Goal: Find specific page/section: Find specific page/section

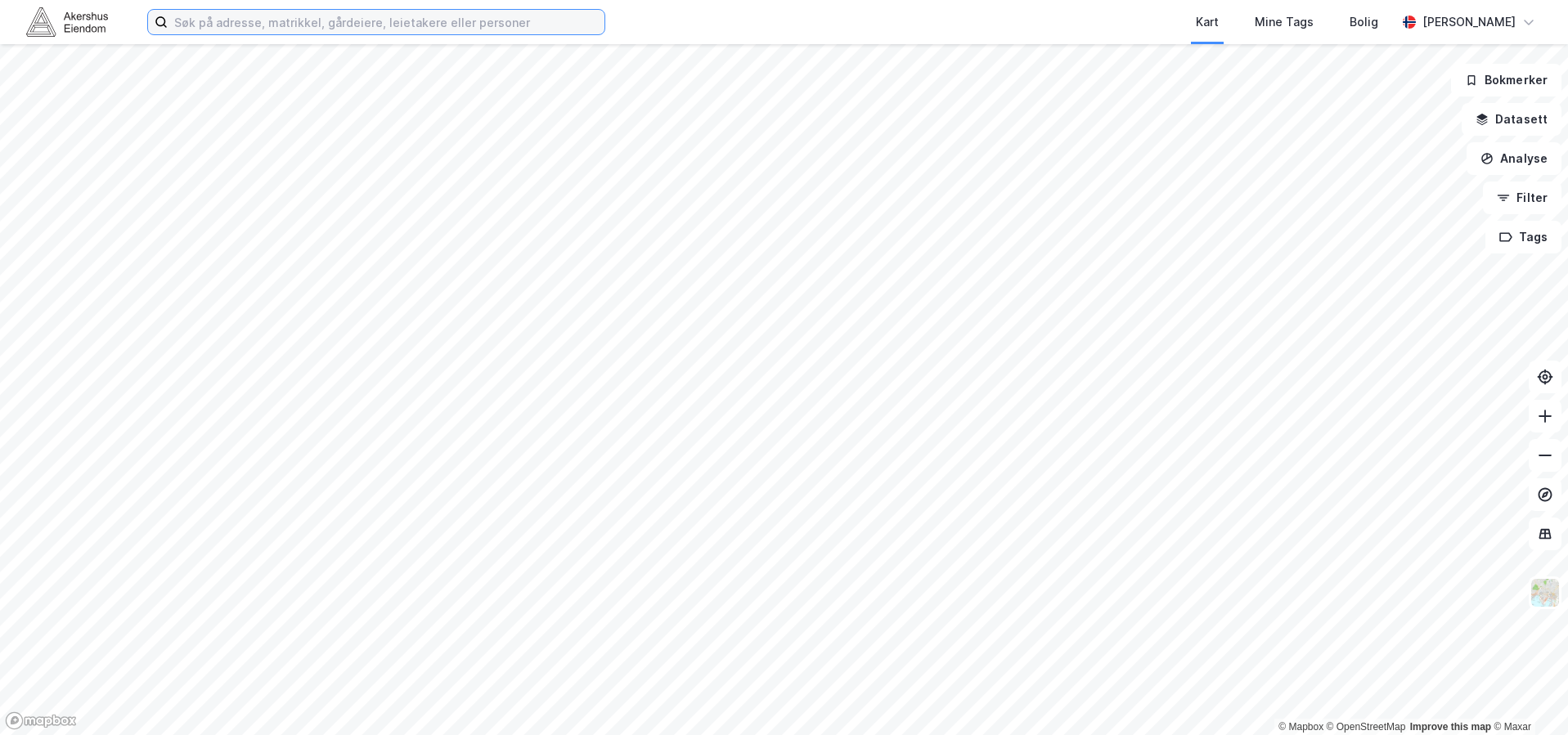
click at [237, 27] on input at bounding box center [386, 21] width 437 height 24
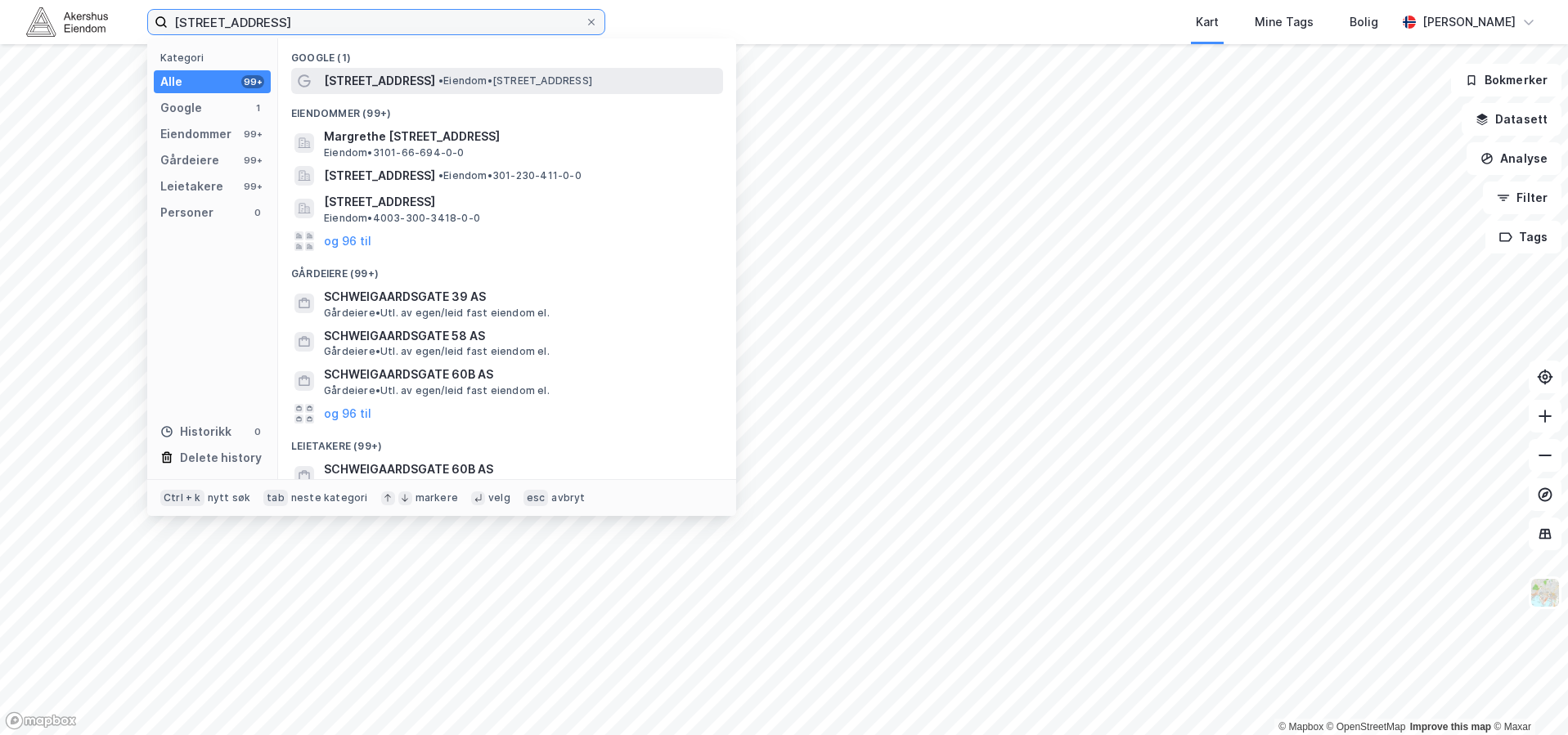
type input "[STREET_ADDRESS]"
click at [443, 76] on span "•" at bounding box center [440, 80] width 5 height 13
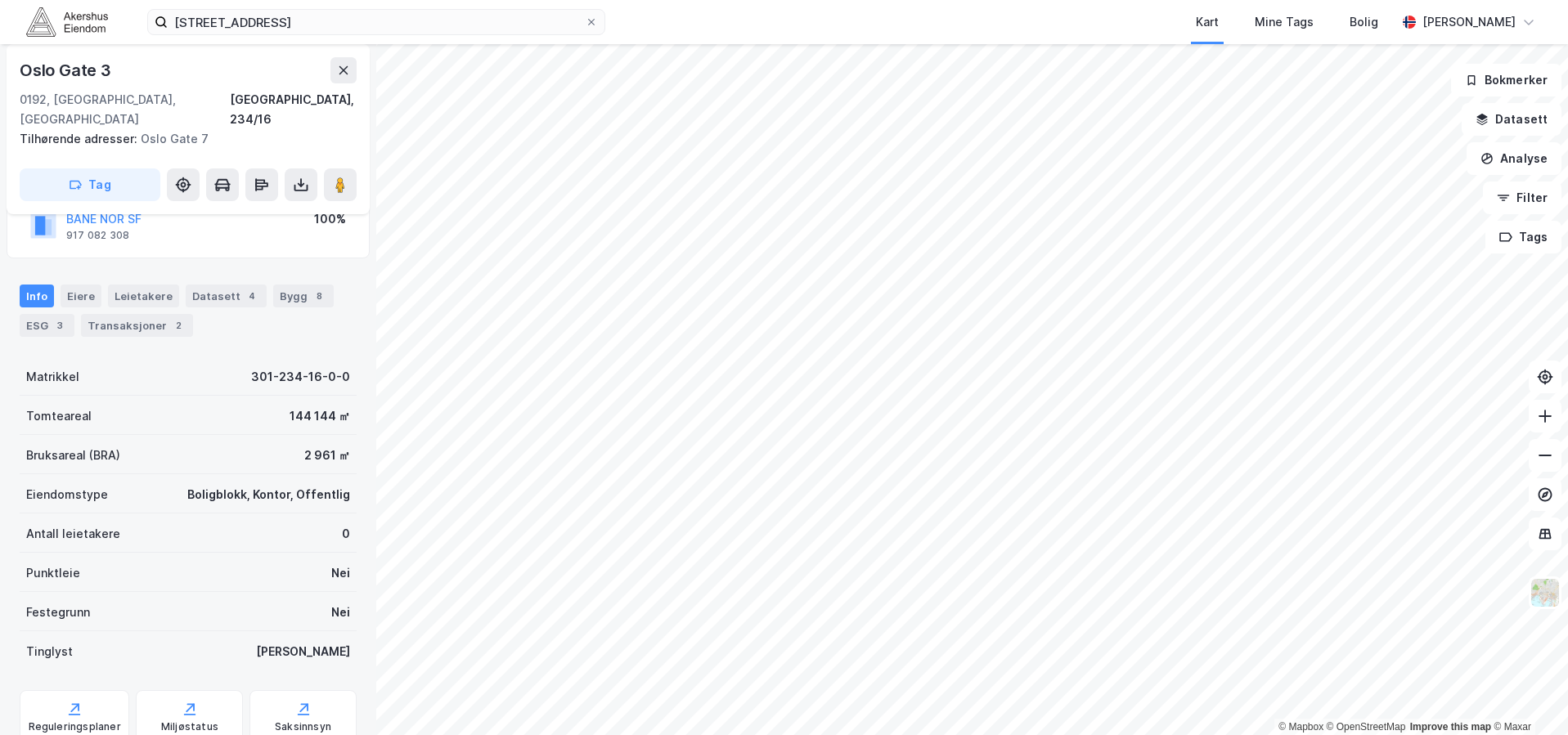
scroll to position [163, 0]
